Goal: Task Accomplishment & Management: Use online tool/utility

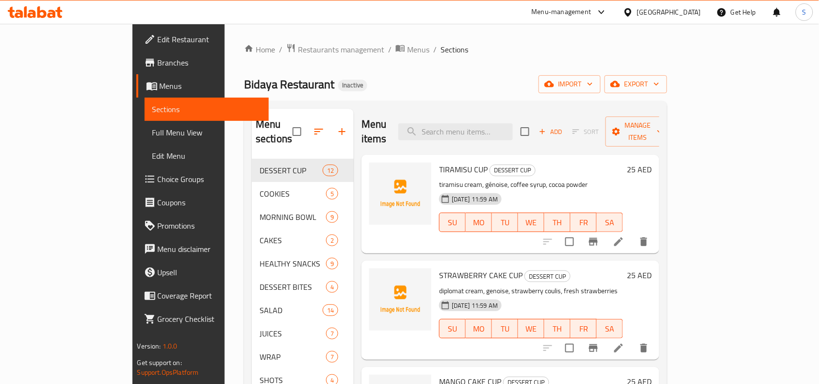
click at [25, 17] on icon at bounding box center [25, 11] width 3 height 11
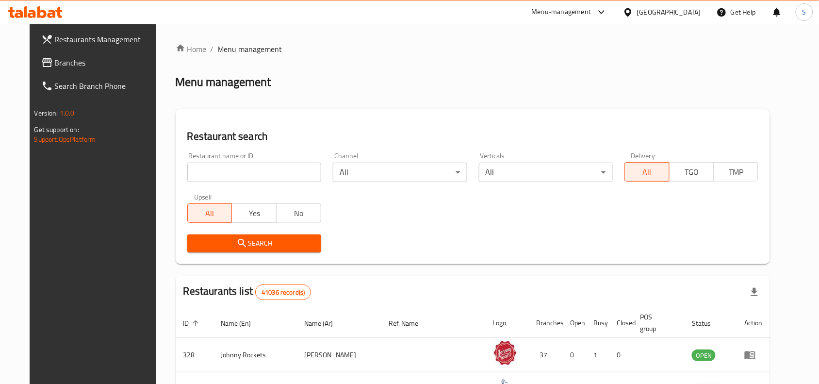
drag, startPoint x: 56, startPoint y: 64, endPoint x: 62, endPoint y: 66, distance: 5.7
click at [56, 64] on span "Branches" at bounding box center [107, 63] width 104 height 12
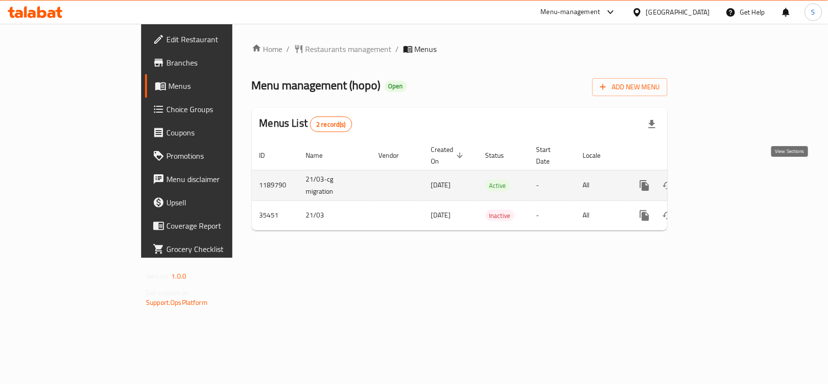
click at [720, 179] on icon "enhanced table" at bounding box center [714, 185] width 12 height 12
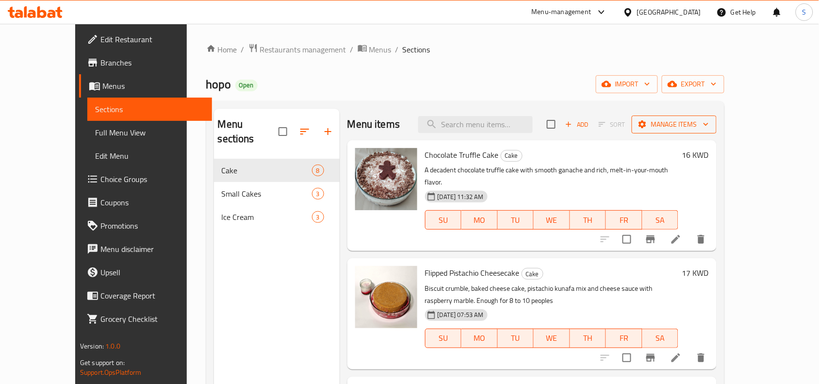
click at [708, 128] on span "Manage items" at bounding box center [673, 124] width 69 height 12
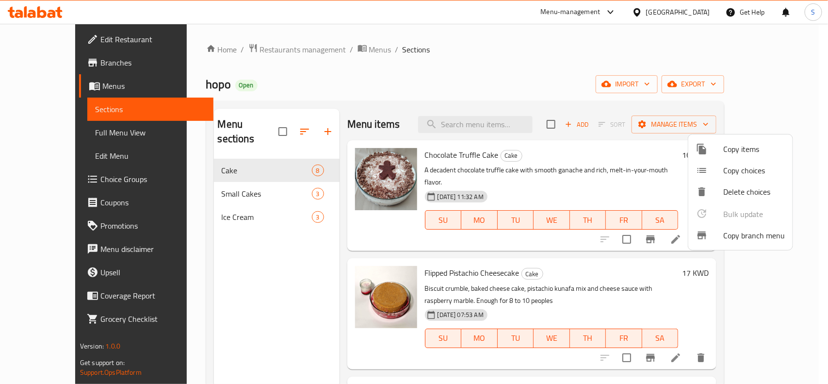
click at [761, 229] on span "Copy branch menu" at bounding box center [754, 235] width 62 height 12
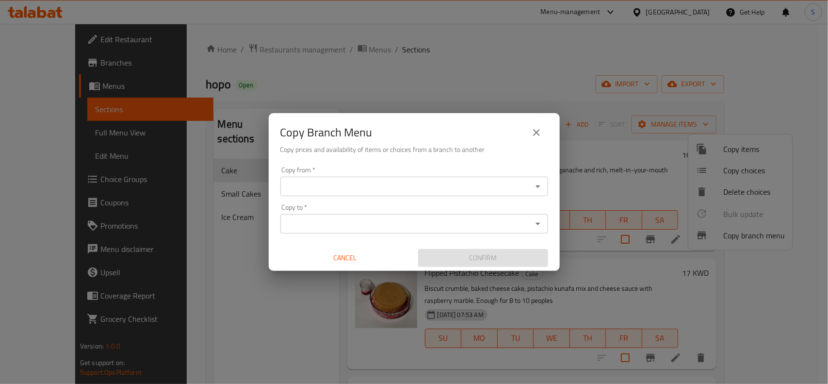
click at [304, 183] on input "Copy from   *" at bounding box center [406, 186] width 246 height 14
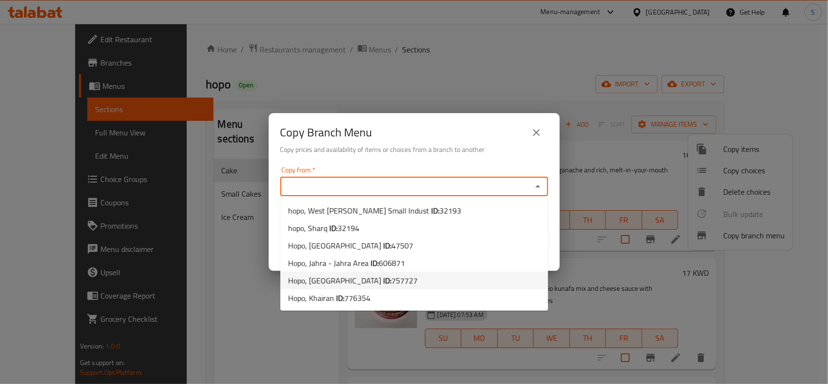
drag, startPoint x: 397, startPoint y: 275, endPoint x: 394, endPoint y: 266, distance: 9.5
click at [396, 275] on li "Hopo, Salmiya ID: 757727" at bounding box center [414, 280] width 268 height 17
type input "Hopo, Salmiya"
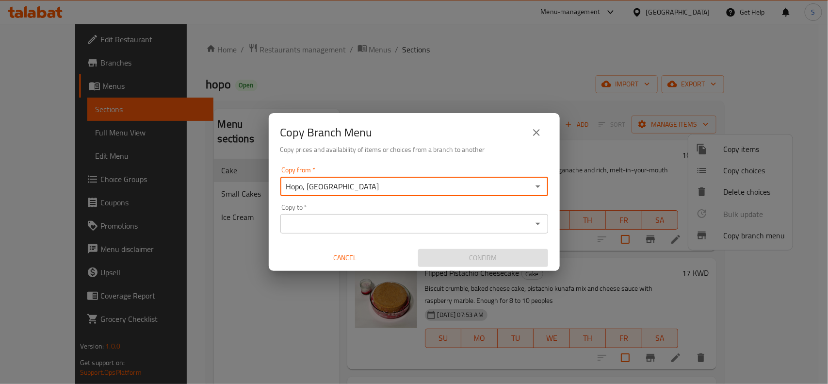
click at [416, 219] on input "Copy to   *" at bounding box center [406, 224] width 246 height 14
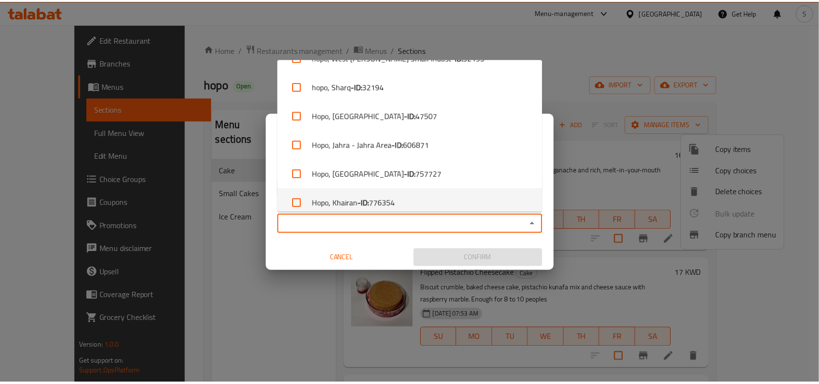
scroll to position [29, 0]
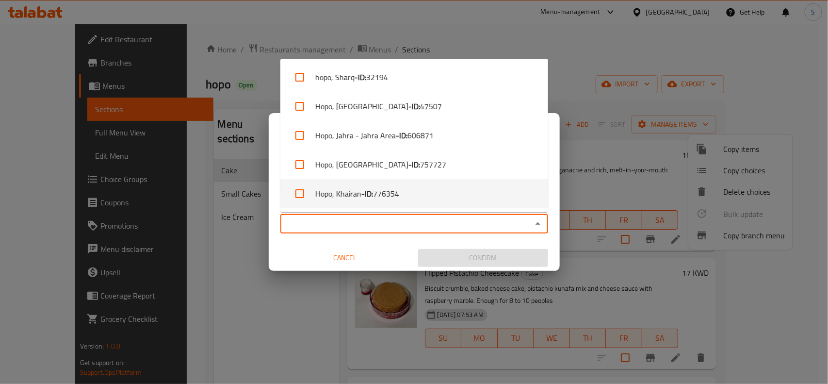
click at [385, 193] on span "776354" at bounding box center [386, 194] width 26 height 12
checkbox input "true"
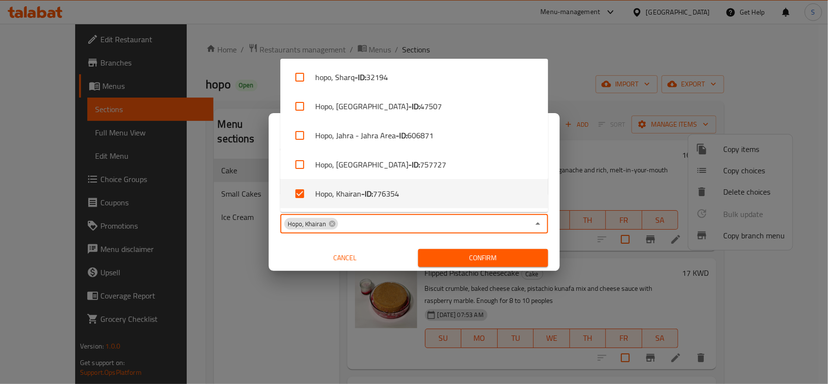
click at [475, 257] on span "Confirm" at bounding box center [483, 258] width 114 height 12
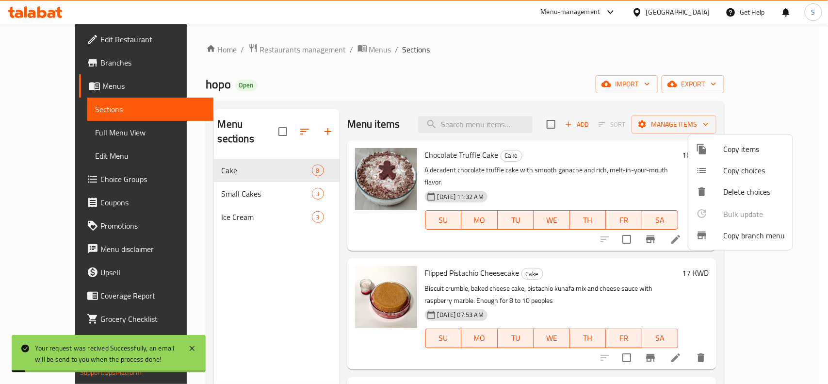
click at [546, 95] on div at bounding box center [414, 192] width 828 height 384
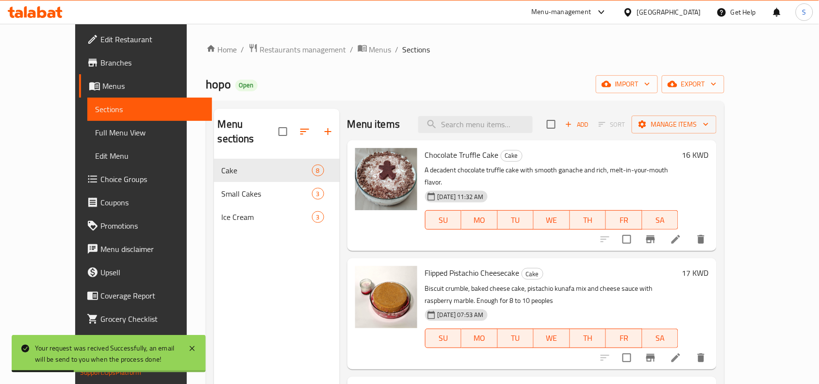
click at [100, 64] on span "Branches" at bounding box center [152, 63] width 104 height 12
